Goal: Information Seeking & Learning: Find specific fact

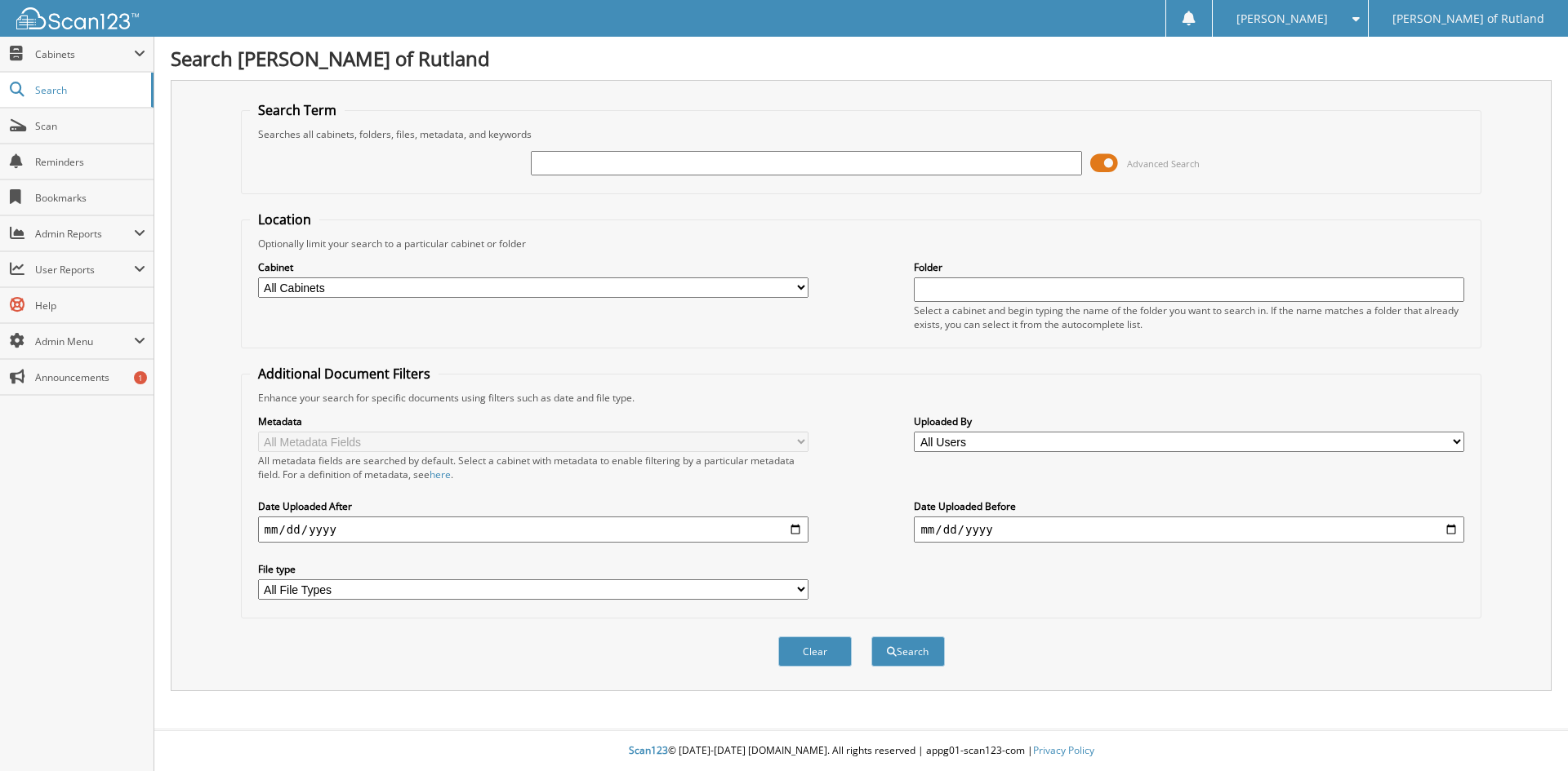
type input "v"
type input "[US_VEHICLE_IDENTIFICATION_NUMBER]"
click at [871, 637] on button "Search" at bounding box center [908, 652] width 74 height 31
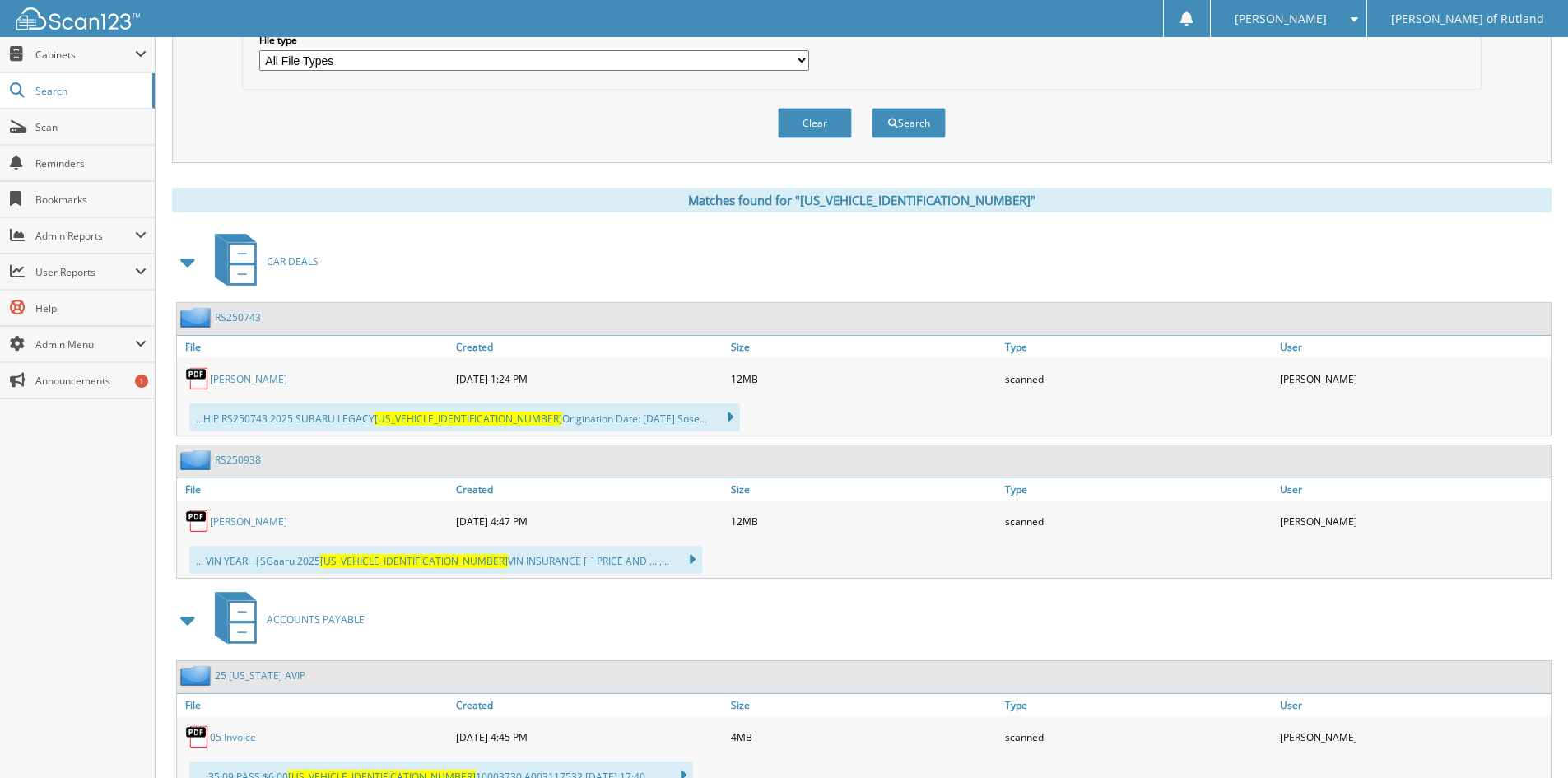
scroll to position [577, 0]
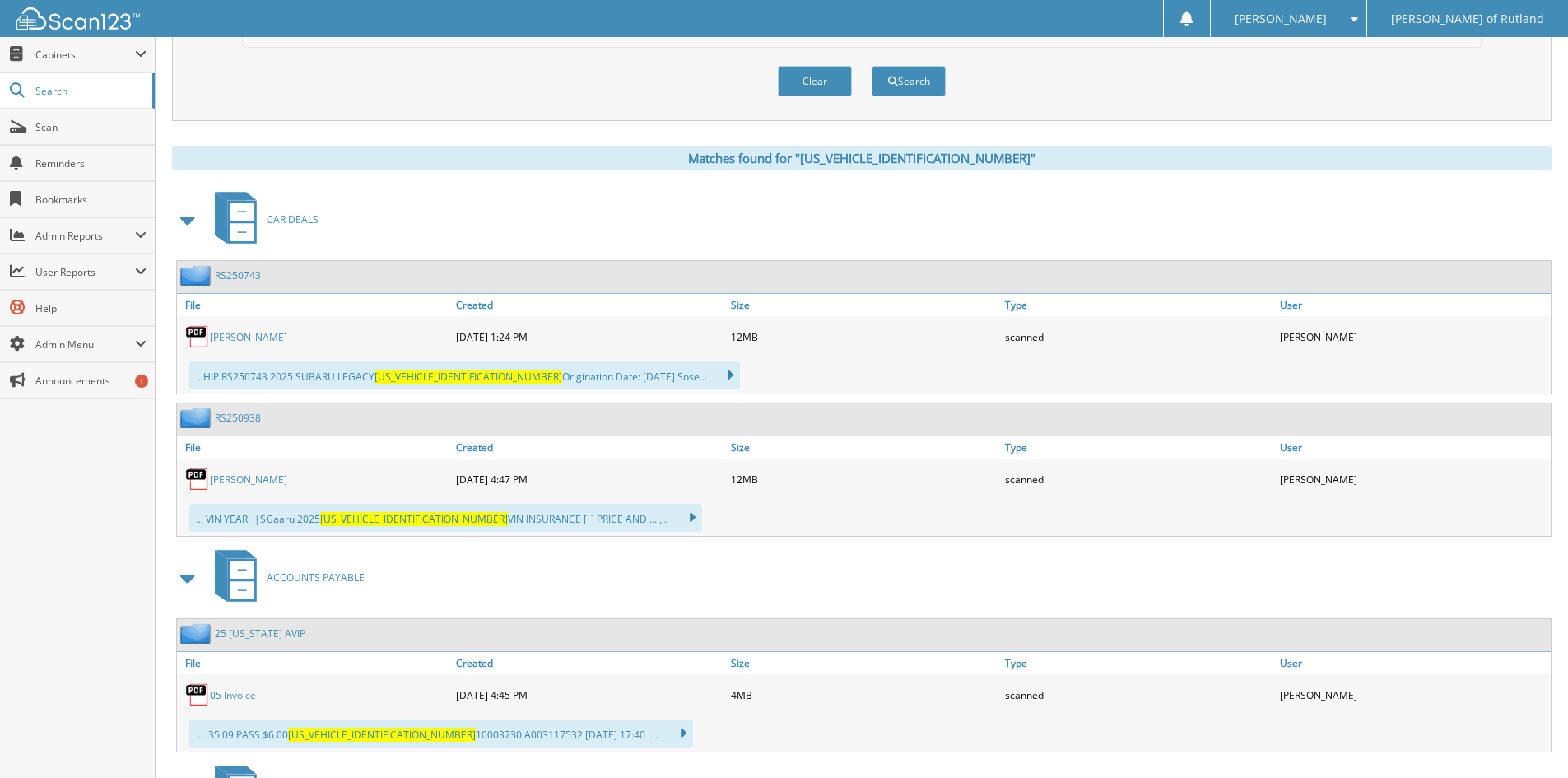
click at [253, 339] on link "Jessa Hewes" at bounding box center [248, 337] width 77 height 14
click at [246, 277] on link "RS250743" at bounding box center [238, 276] width 46 height 14
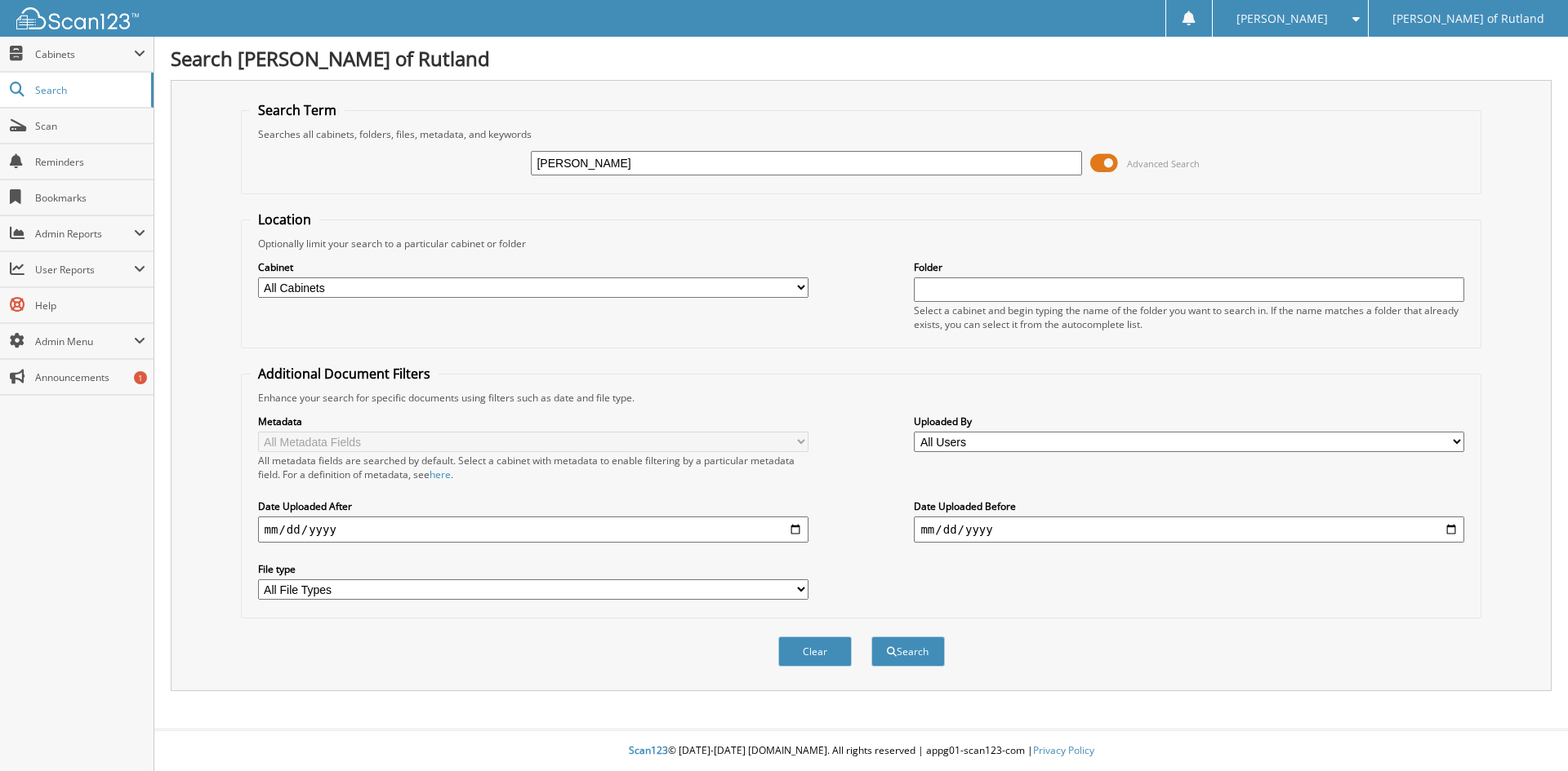
type input "OAKMAN"
click at [871, 637] on button "Search" at bounding box center [908, 652] width 74 height 31
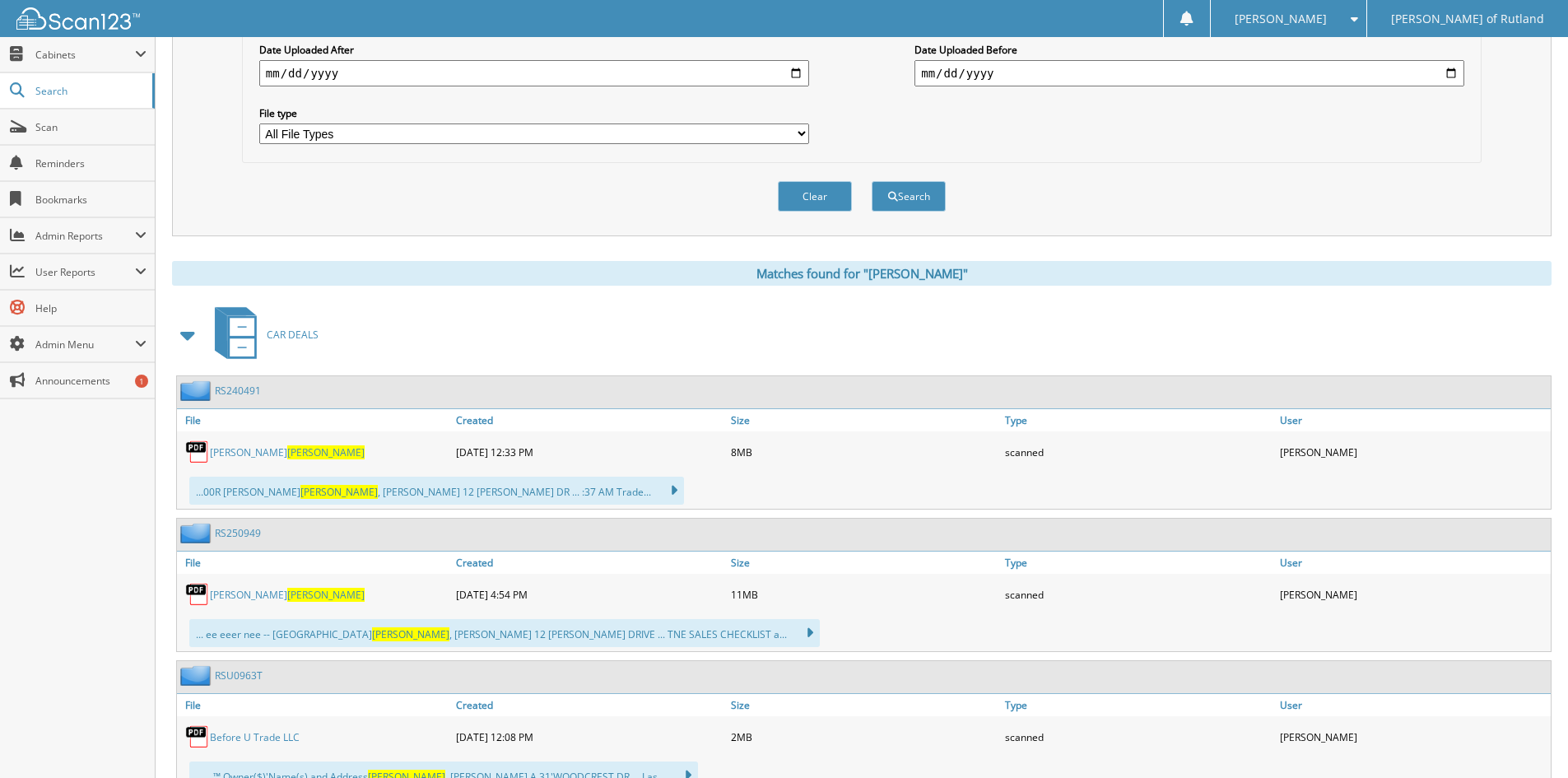
scroll to position [494, 0]
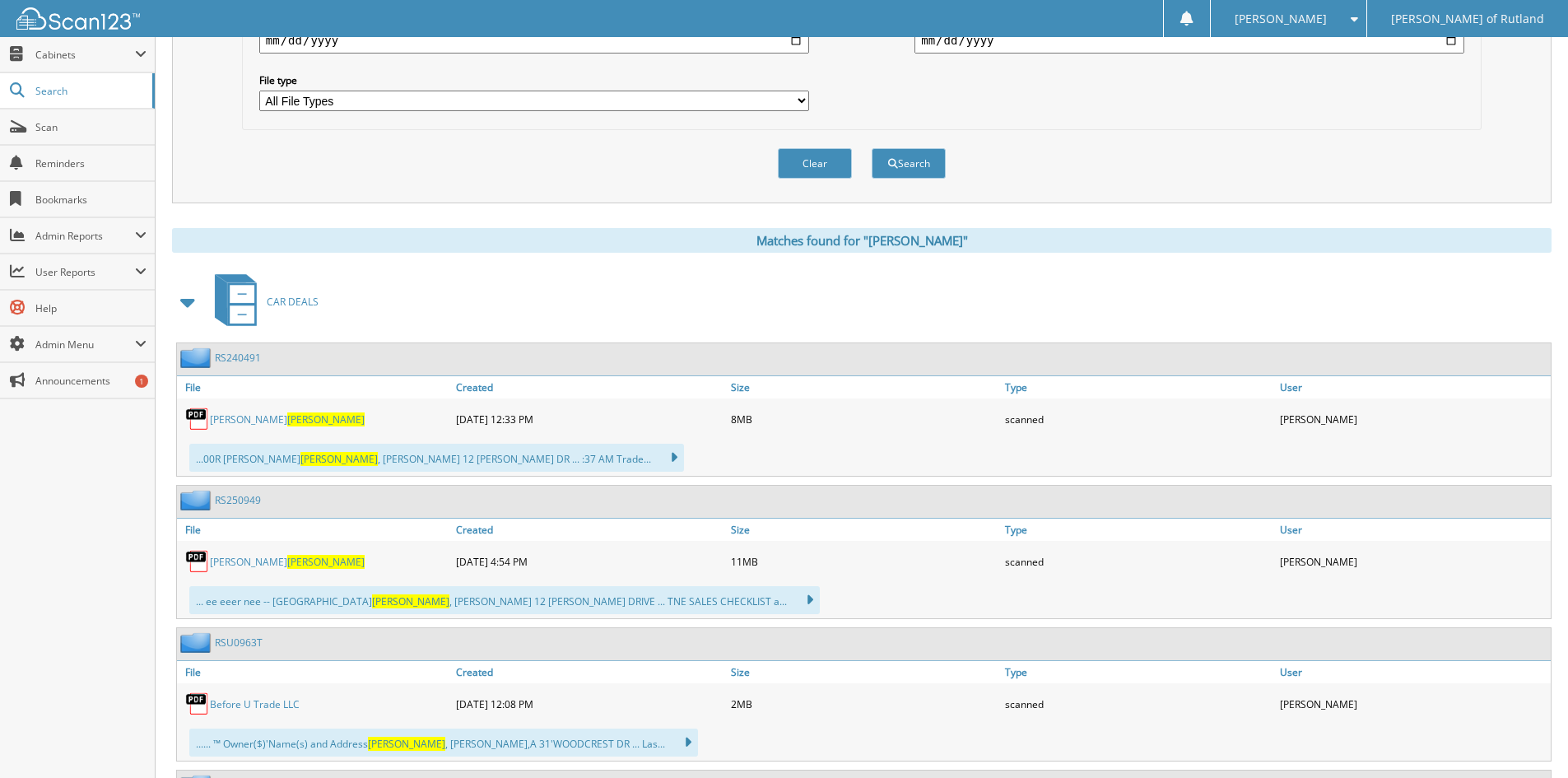
click at [236, 503] on link "RS250949" at bounding box center [238, 500] width 46 height 14
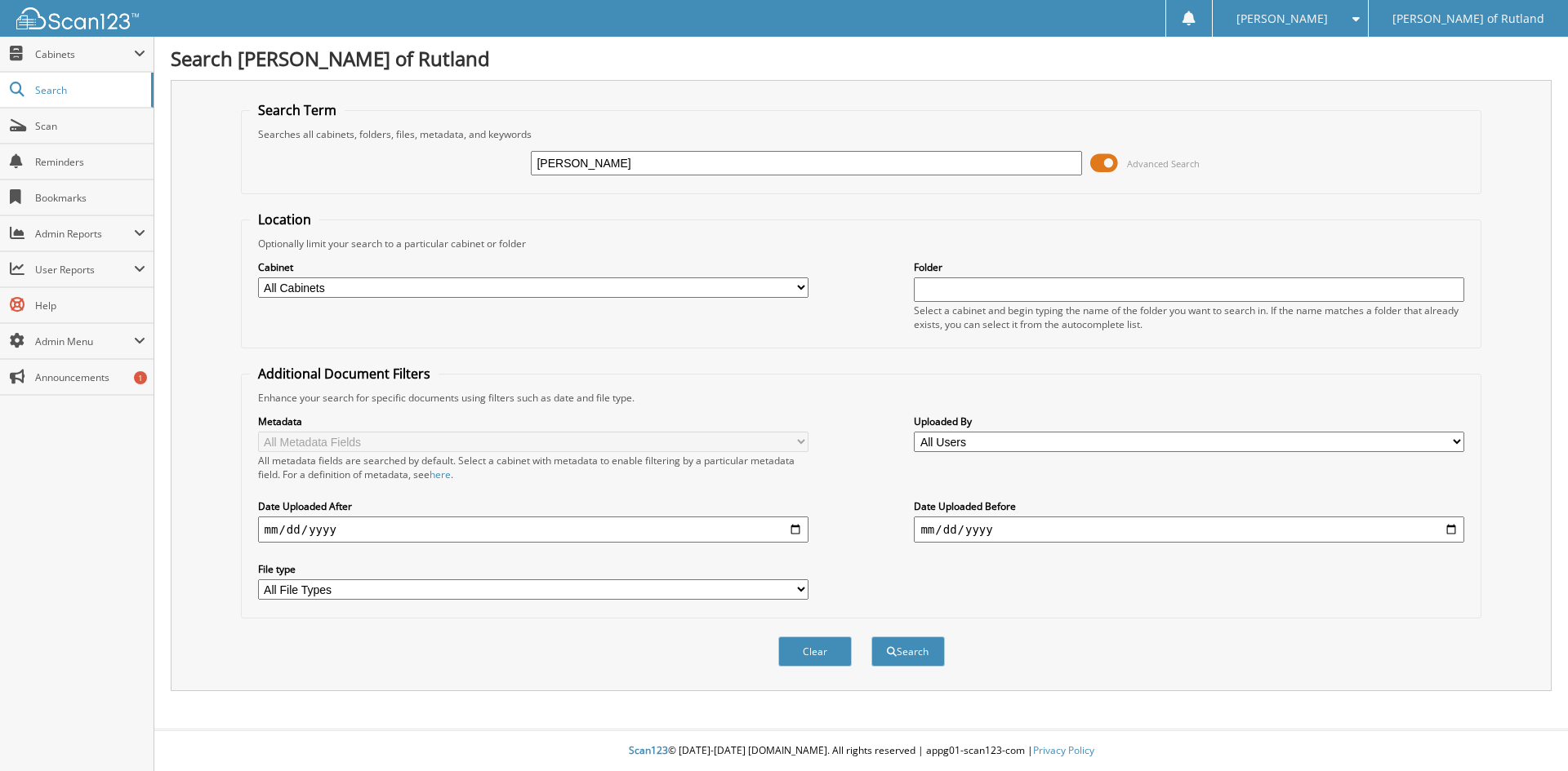
type input "[PERSON_NAME]"
click at [871, 637] on button "Search" at bounding box center [908, 652] width 74 height 31
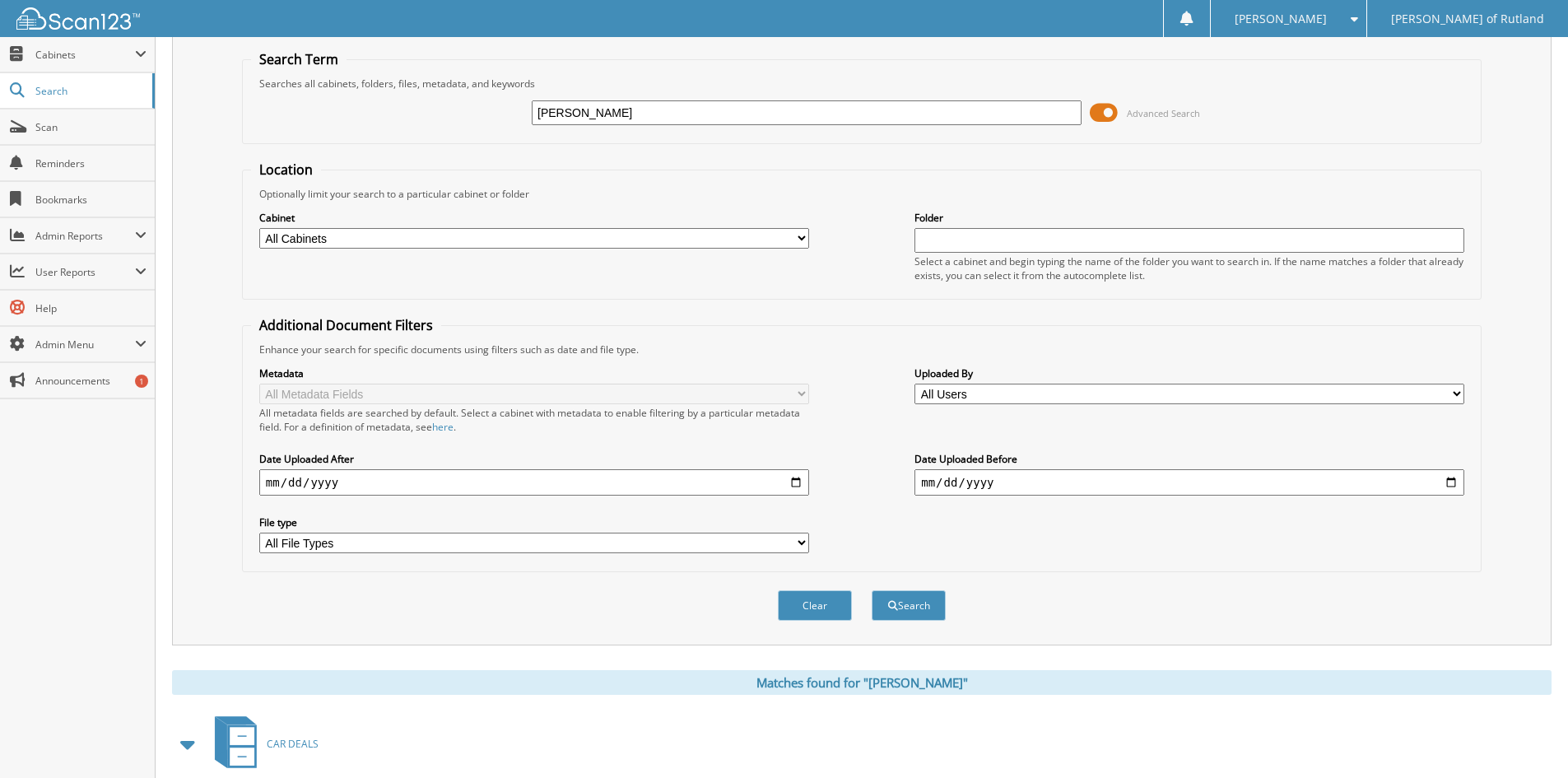
scroll to position [243, 0]
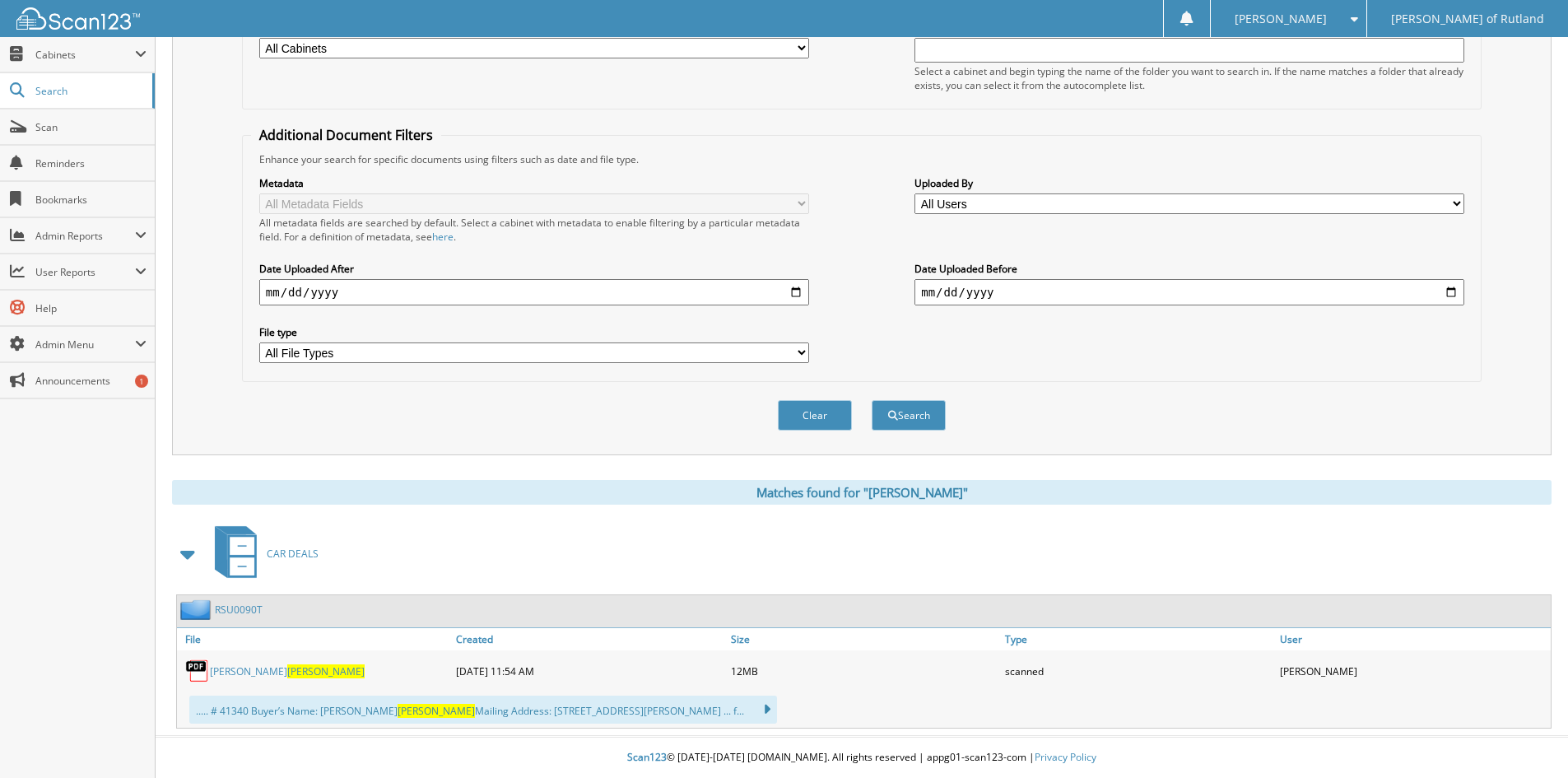
click at [287, 674] on span "[PERSON_NAME]" at bounding box center [326, 672] width 77 height 14
click at [253, 604] on link "RSU0090T" at bounding box center [239, 609] width 48 height 14
